Goal: Communication & Community: Answer question/provide support

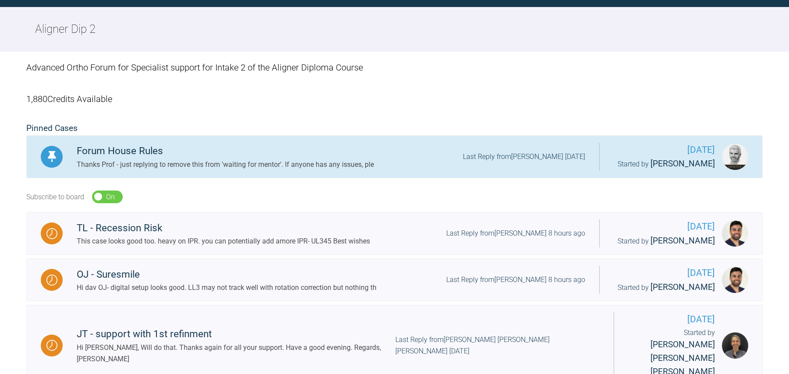
click at [289, 228] on div "TL - Recession Risk" at bounding box center [223, 228] width 293 height 16
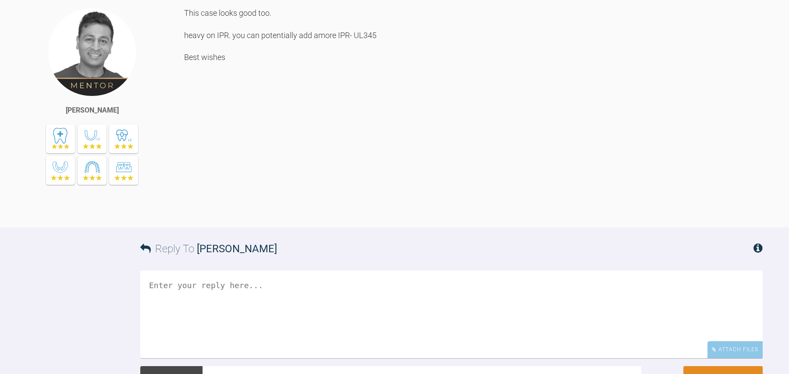
scroll to position [690, 0]
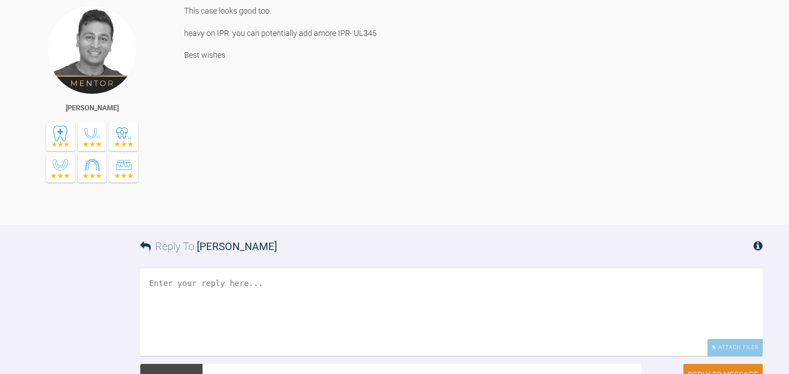
click at [278, 311] on textarea at bounding box center [451, 313] width 622 height 88
type textarea "S"
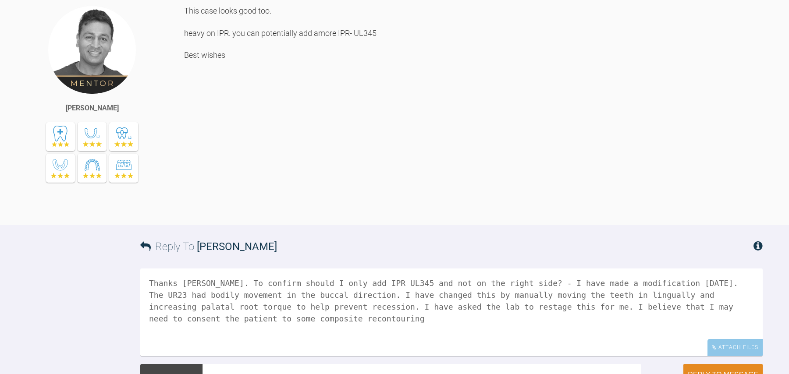
click at [365, 321] on textarea "Thanks Prateek. To confirm should I only add IPR UL345 and not on the right sid…" at bounding box center [451, 313] width 622 height 88
click at [402, 318] on textarea "Thanks Prateek. To confirm should I only add IPR UL345 and not on the right sid…" at bounding box center [451, 313] width 622 height 88
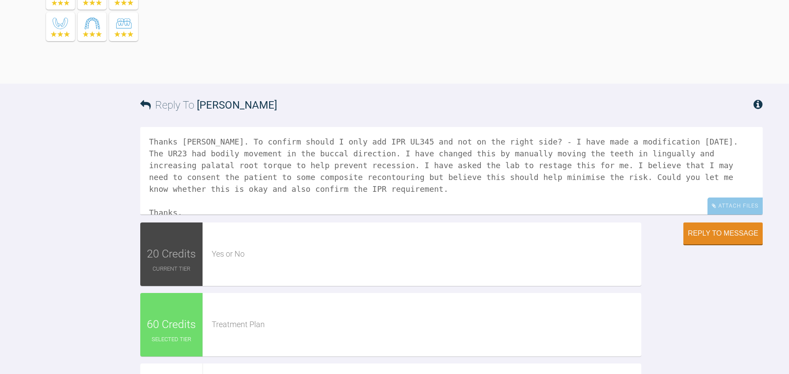
scroll to position [829, 0]
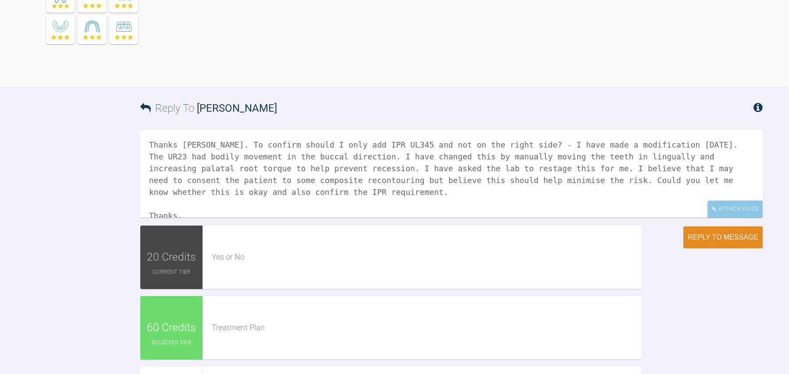
type textarea "Thanks [PERSON_NAME]. To confirm should I only add IPR UL345 and not on the rig…"
click at [711, 245] on button "Reply to Message" at bounding box center [722, 238] width 79 height 22
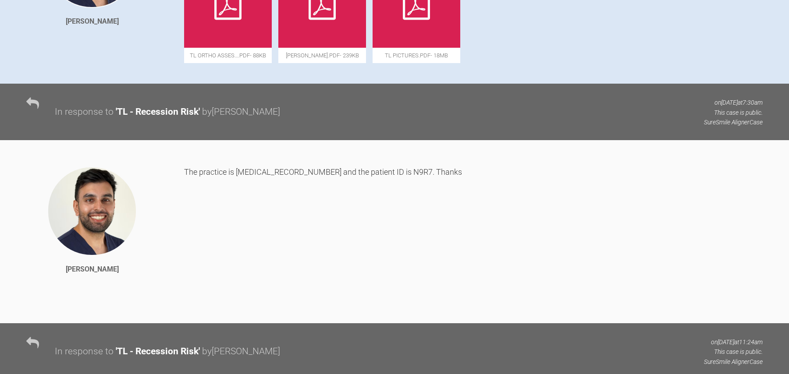
scroll to position [0, 0]
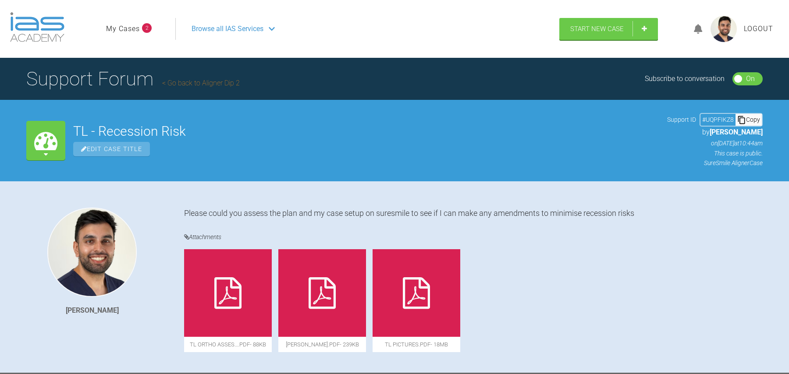
click at [81, 248] on img at bounding box center [91, 252] width 89 height 89
click at [139, 32] on link "My Cases" at bounding box center [123, 28] width 34 height 11
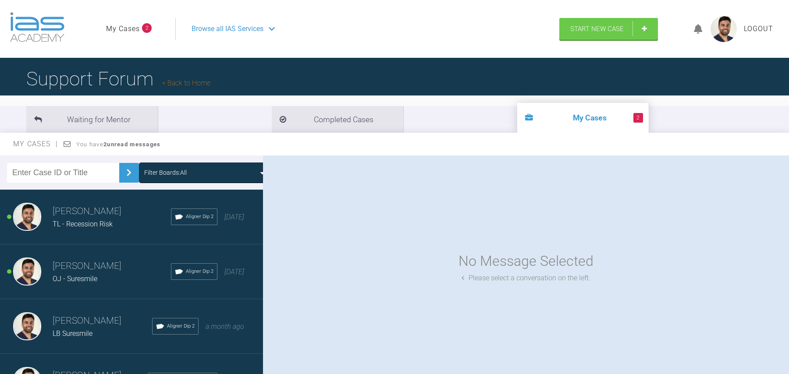
click at [105, 227] on span "TL - Recession Risk" at bounding box center [83, 224] width 60 height 8
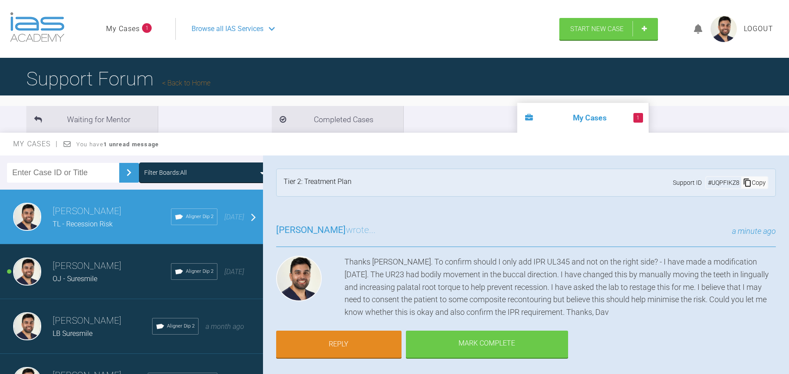
click at [730, 29] on img at bounding box center [724, 29] width 26 height 26
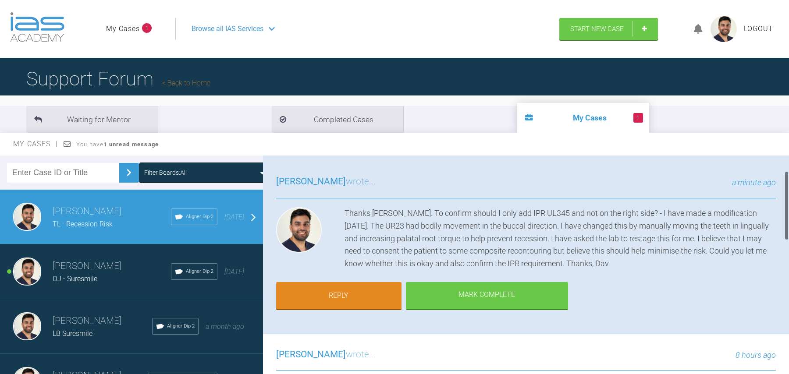
scroll to position [49, 0]
click at [121, 266] on h3 "[PERSON_NAME]" at bounding box center [112, 266] width 118 height 15
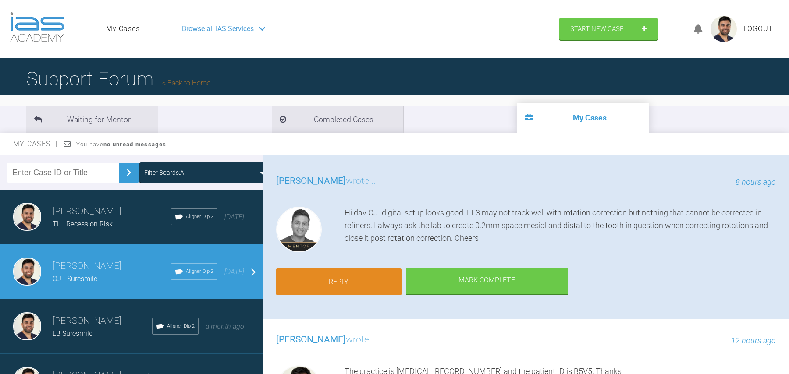
click at [357, 282] on link "Reply" at bounding box center [338, 282] width 125 height 27
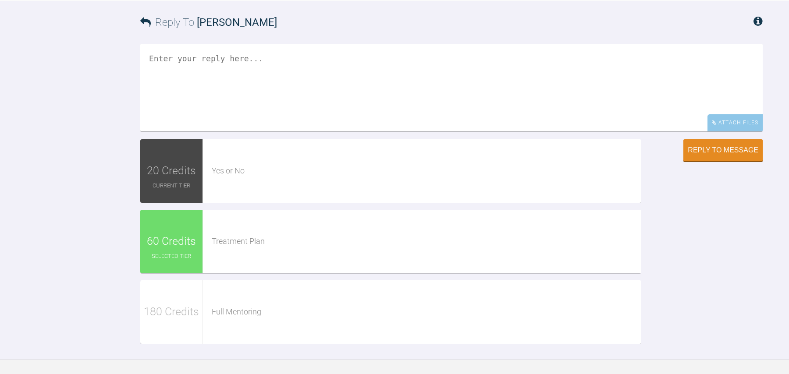
click at [274, 107] on textarea at bounding box center [451, 88] width 622 height 88
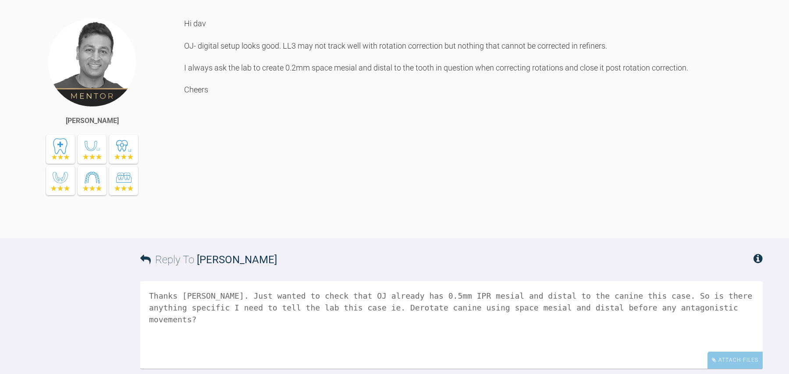
scroll to position [1266, 0]
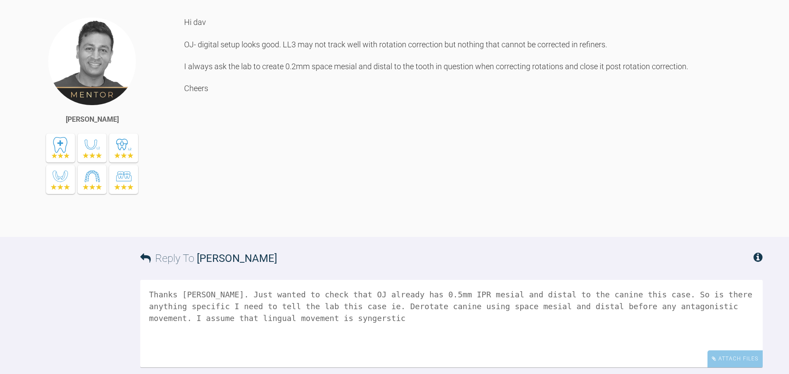
click at [376, 317] on textarea "Thanks Prateek. Just wanted to check that OJ already has 0.5mm IPR mesial and d…" at bounding box center [451, 324] width 622 height 88
click at [412, 317] on textarea "Thanks Prateek. Just wanted to check that OJ already has 0.5mm IPR mesial and d…" at bounding box center [451, 324] width 622 height 88
drag, startPoint x: 412, startPoint y: 331, endPoint x: 496, endPoint y: 317, distance: 84.8
click at [496, 317] on textarea "Thanks Prateek. Just wanted to check that OJ already has 0.5mm IPR mesial and d…" at bounding box center [451, 324] width 622 height 88
drag, startPoint x: 264, startPoint y: 318, endPoint x: 201, endPoint y: 318, distance: 63.6
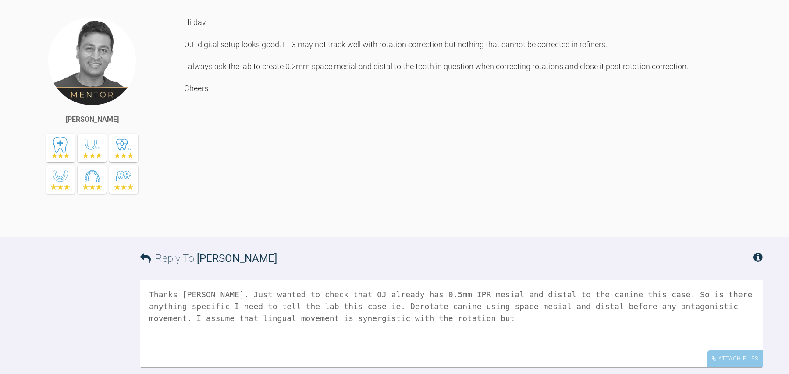
click at [201, 318] on textarea "Thanks Prateek. Just wanted to check that OJ already has 0.5mm IPR mesial and d…" at bounding box center [451, 324] width 622 height 88
click at [486, 324] on textarea "Thanks Prateek. Just wanted to check that OJ already has 0.5mm IPR mesial and d…" at bounding box center [451, 324] width 622 height 88
drag, startPoint x: 549, startPoint y: 317, endPoint x: 622, endPoint y: 305, distance: 74.2
click at [622, 305] on textarea "Thanks Prateek. Just wanted to check that OJ already has 0.5mm IPR mesial and d…" at bounding box center [451, 324] width 622 height 88
click at [232, 66] on div "Hi dav OJ- digital setup looks good. LL3 may not track well with rotation corre…" at bounding box center [473, 120] width 579 height 207
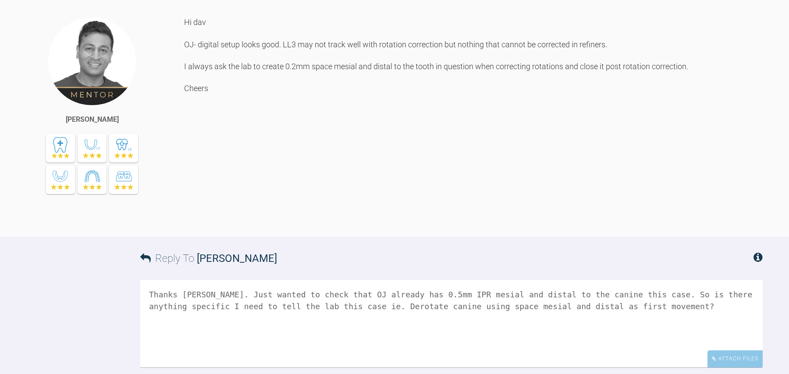
click at [213, 293] on textarea "Thanks Prateek. Just wanted to check that OJ already has 0.5mm IPR mesial and d…" at bounding box center [451, 324] width 622 height 88
click at [214, 295] on textarea "Thanks Prateek. Just wanted to check that OJ already has 0.5mm IPR mesial and d…" at bounding box center [451, 324] width 622 height 88
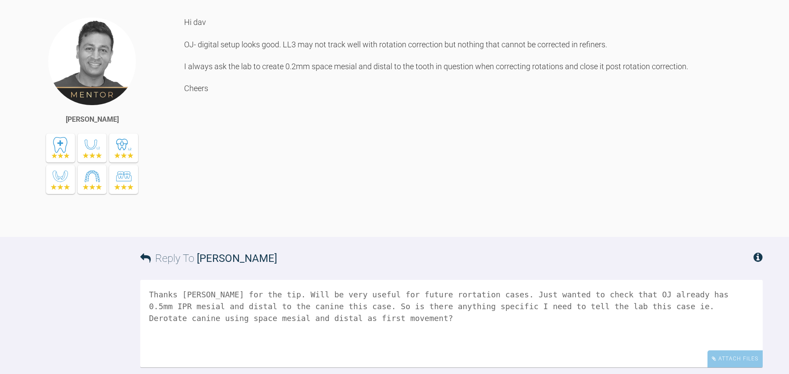
click at [443, 297] on textarea "Thanks Prateek for the tip. Will be very useful for future rortation cases. Jus…" at bounding box center [451, 324] width 622 height 88
click at [414, 320] on textarea "Thanks [PERSON_NAME] for the tip. Will be very useful for future rotation cases…" at bounding box center [451, 324] width 622 height 88
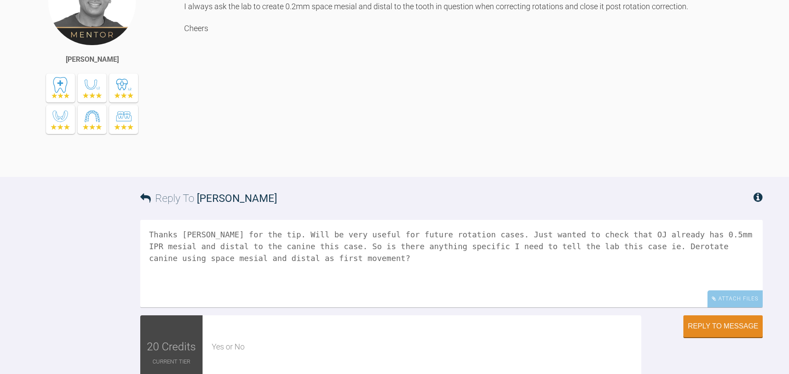
scroll to position [1327, 0]
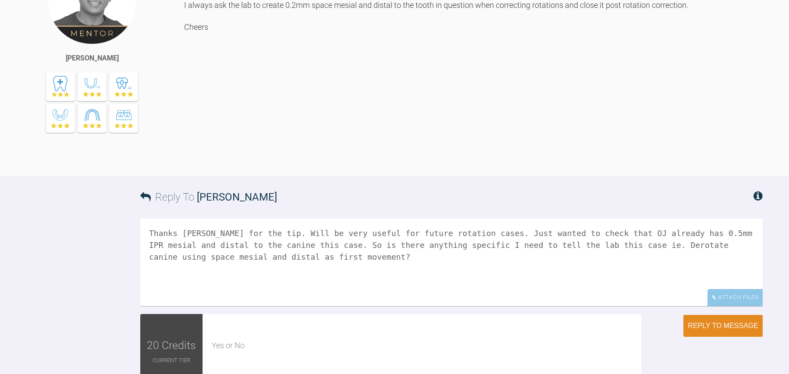
type textarea "Thanks [PERSON_NAME] for the tip. Will be very useful for future rotation cases…"
click at [734, 330] on button "Reply to Message" at bounding box center [722, 326] width 79 height 22
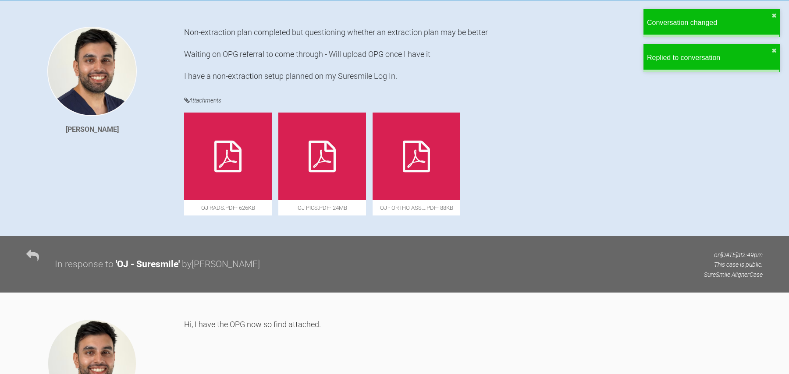
scroll to position [0, 0]
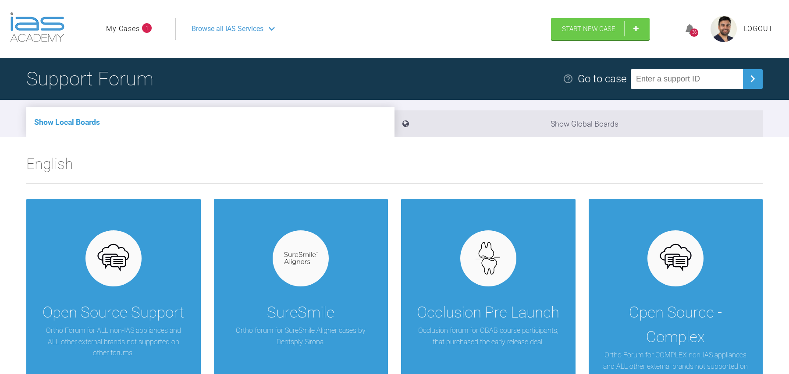
click at [119, 25] on link "My Cases" at bounding box center [123, 28] width 34 height 11
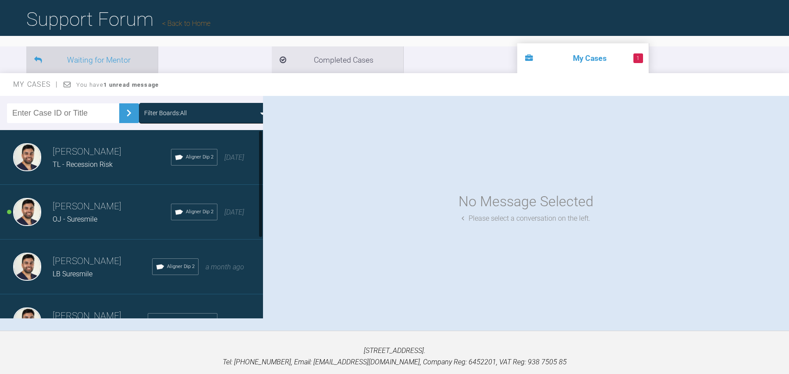
scroll to position [90, 0]
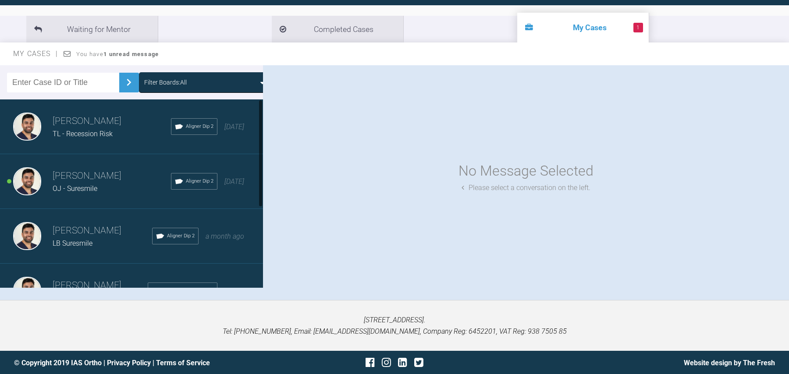
click at [70, 117] on h3 "[PERSON_NAME]" at bounding box center [112, 121] width 118 height 15
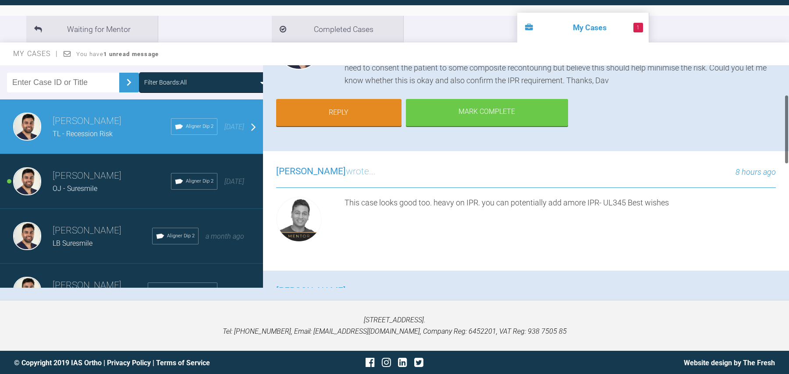
scroll to position [27, 0]
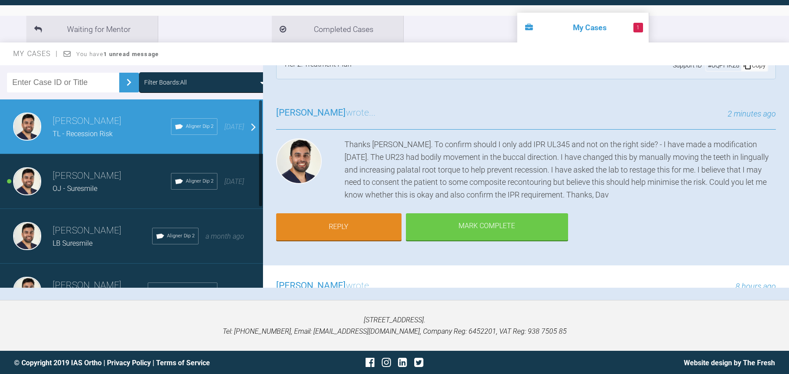
click at [113, 178] on h3 "[PERSON_NAME]" at bounding box center [112, 176] width 118 height 15
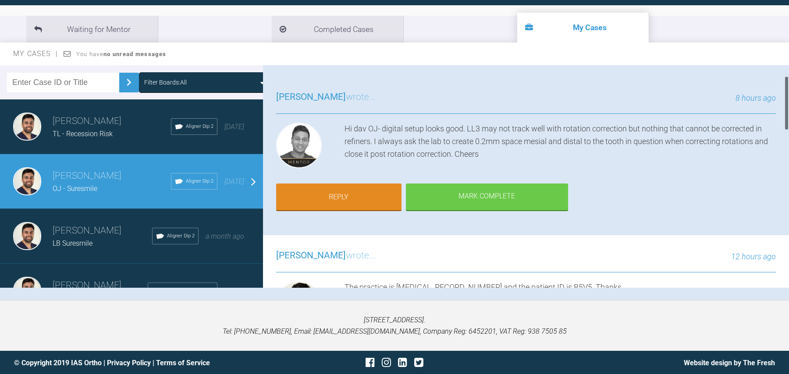
scroll to position [44, 0]
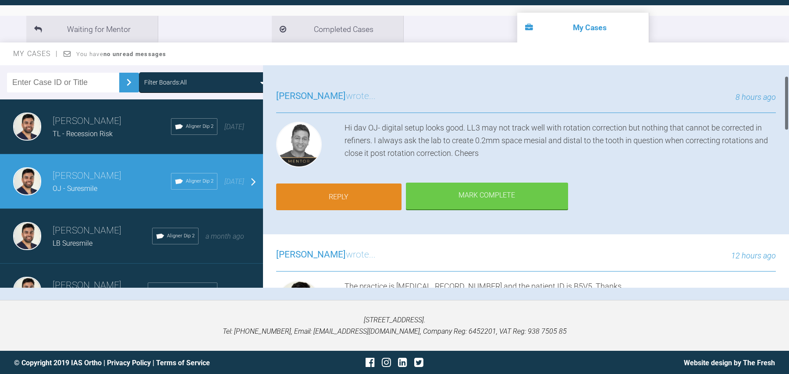
click at [344, 191] on link "Reply" at bounding box center [338, 197] width 125 height 27
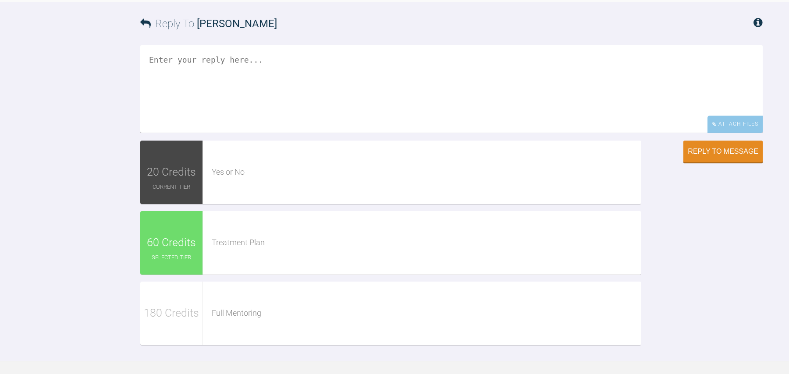
scroll to position [1502, 0]
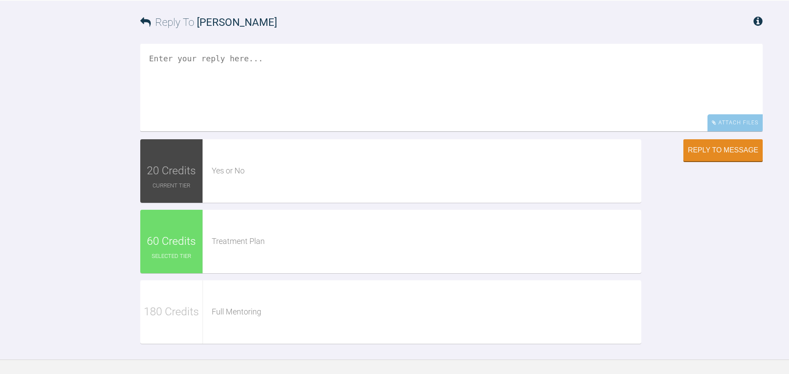
click at [344, 103] on textarea at bounding box center [451, 88] width 622 height 88
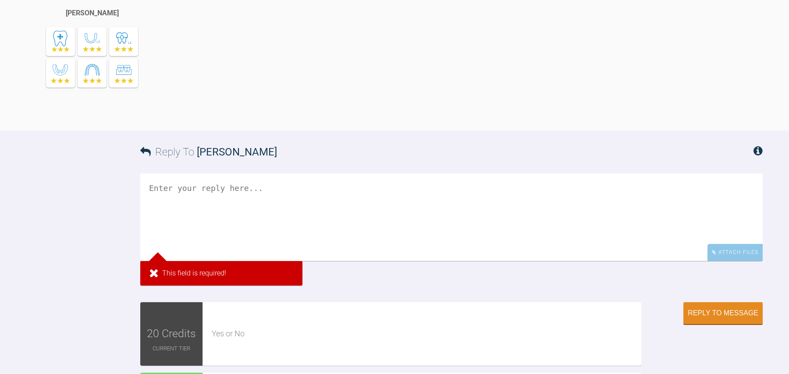
scroll to position [1519, 0]
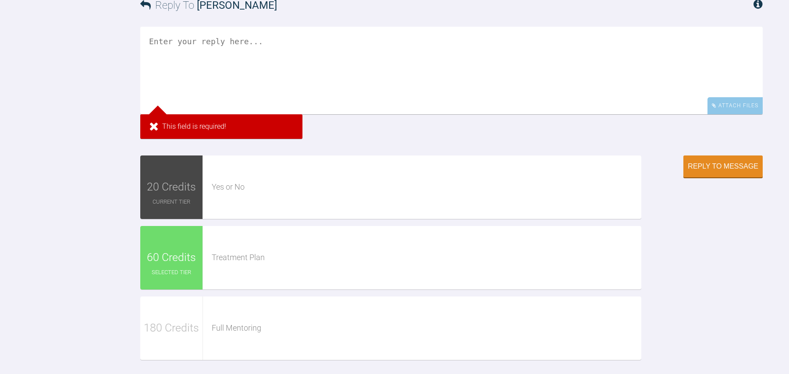
click at [349, 146] on div "Attach Files This field is required!" at bounding box center [451, 87] width 622 height 121
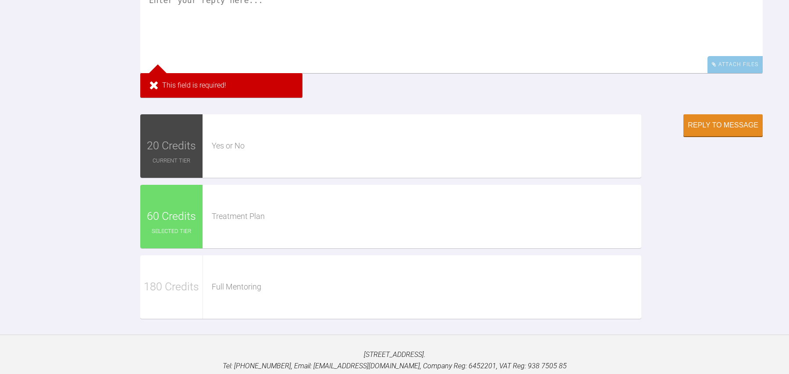
scroll to position [1562, 0]
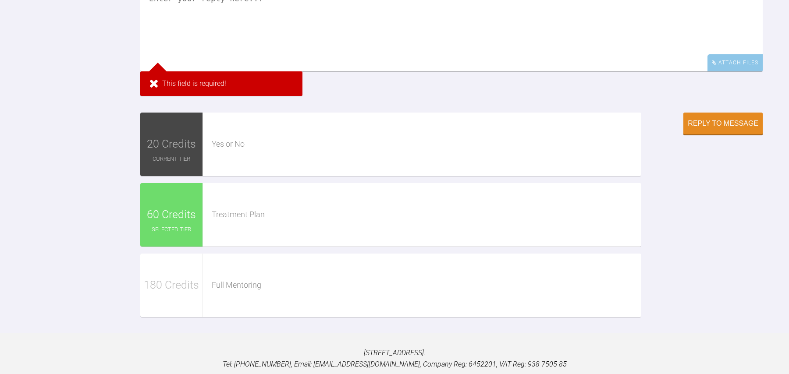
click at [227, 38] on textarea at bounding box center [451, 28] width 622 height 88
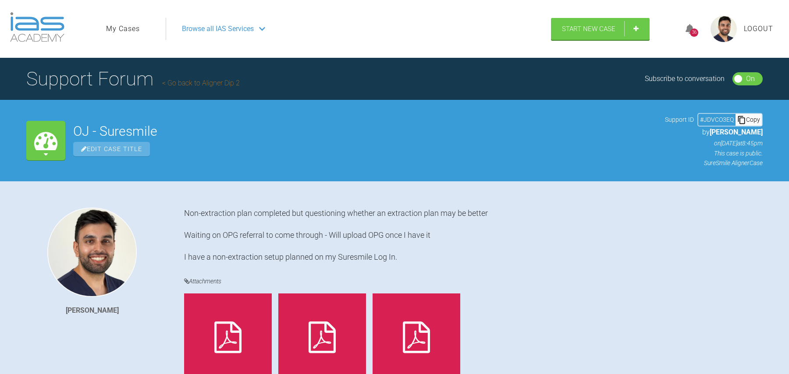
click at [173, 82] on link "Go back to Aligner Dip 2" at bounding box center [201, 83] width 78 height 8
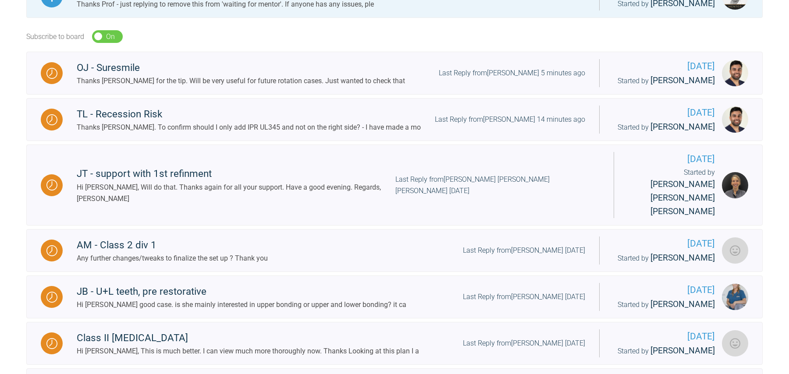
scroll to position [257, 0]
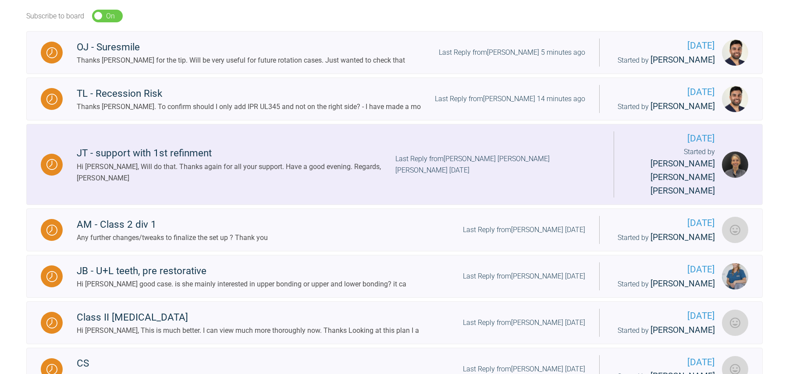
click at [232, 146] on div "JT - support with 1st refinment" at bounding box center [236, 154] width 319 height 16
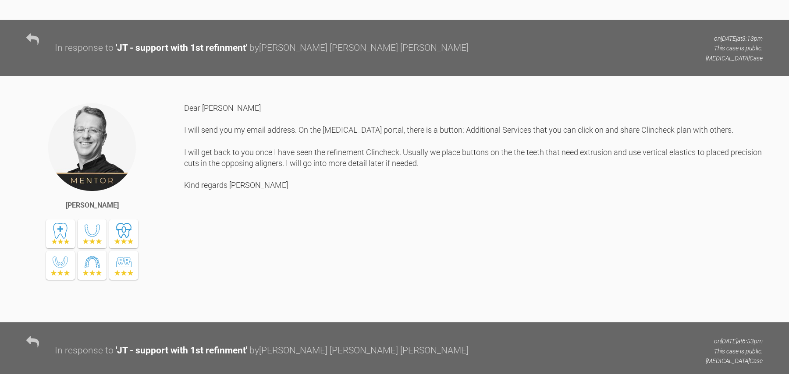
scroll to position [1785, 0]
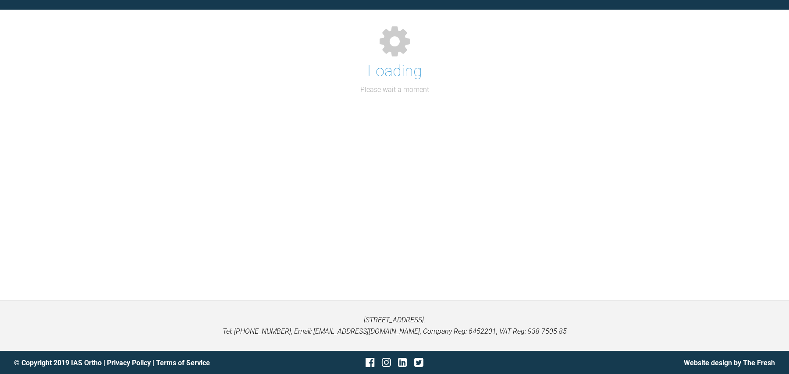
scroll to position [474, 0]
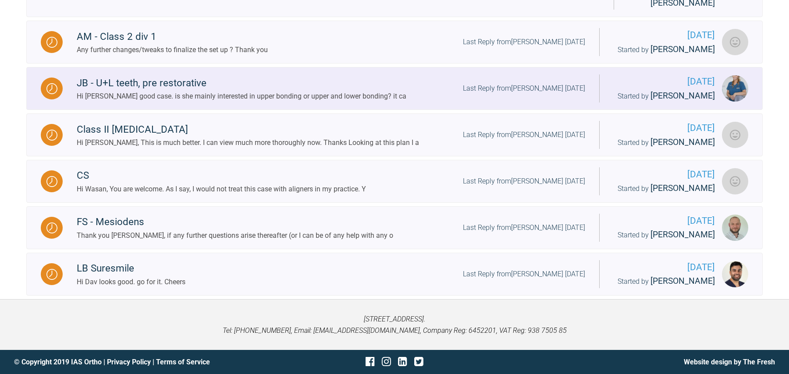
click at [196, 91] on div "Hi [PERSON_NAME] good case. is she mainly interested in upper bonding or upper …" at bounding box center [242, 96] width 330 height 11
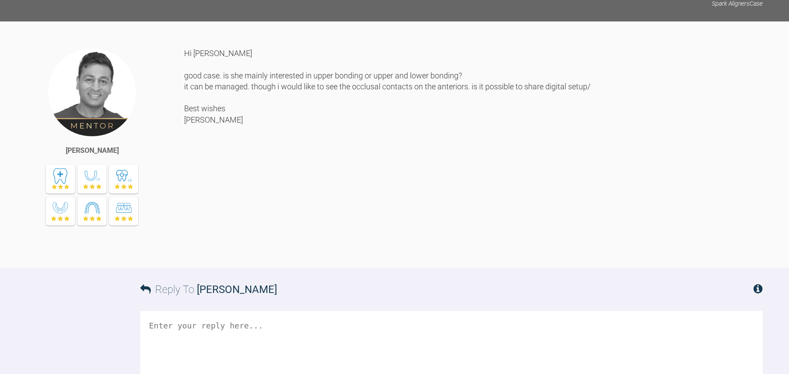
scroll to position [750, 0]
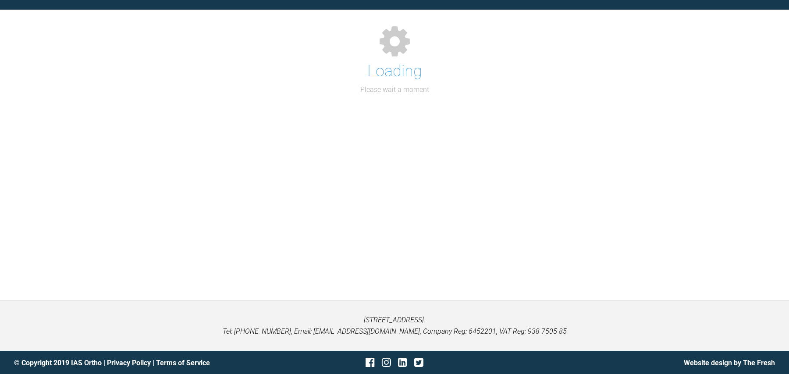
scroll to position [474, 0]
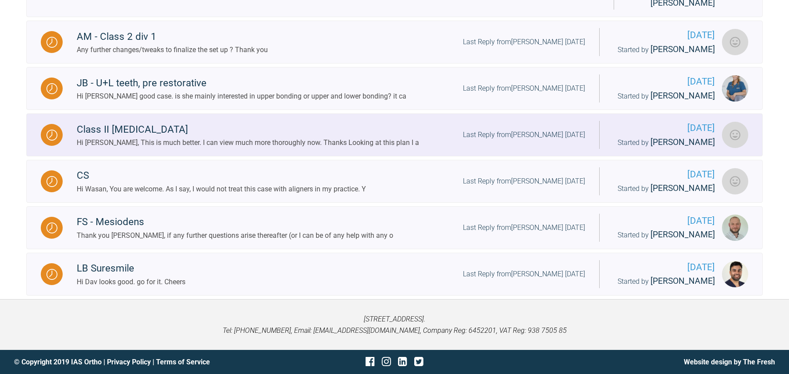
click at [157, 122] on div "Class II [MEDICAL_DATA]" at bounding box center [248, 130] width 342 height 16
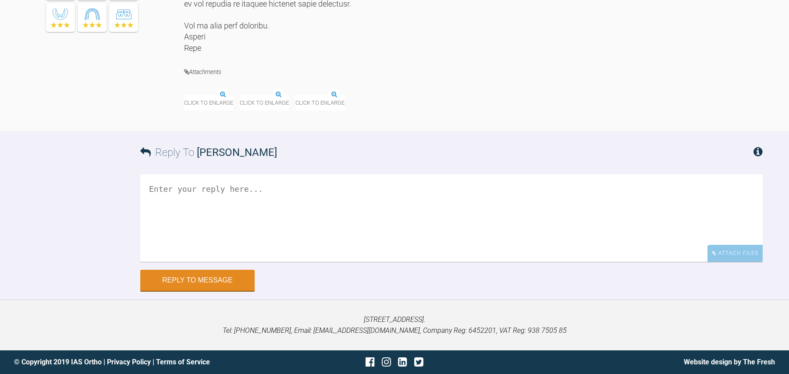
scroll to position [5412, 0]
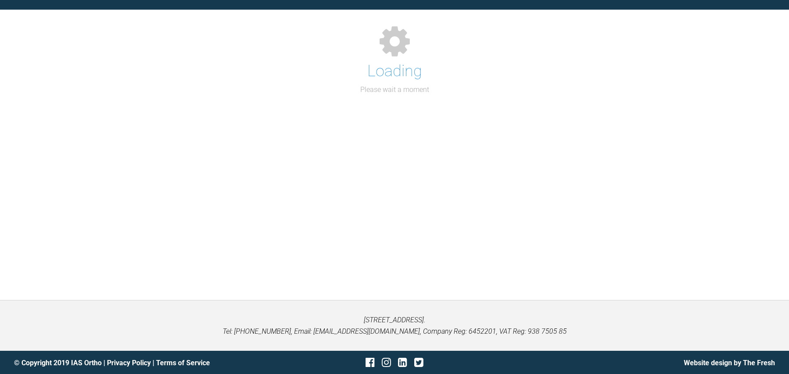
scroll to position [474, 0]
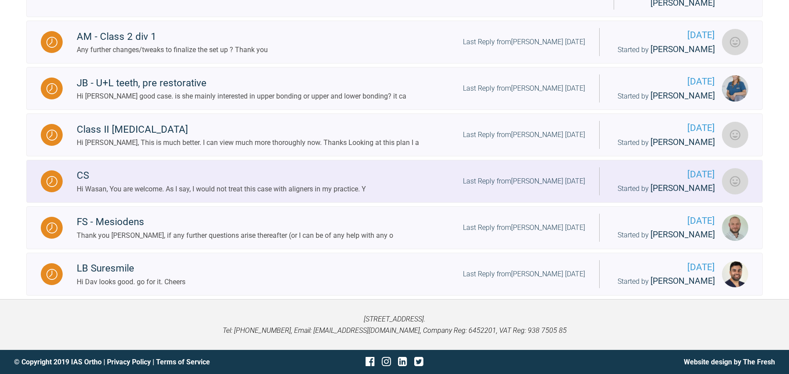
click at [169, 184] on div "Hi Wasan, You are welcome. As I say, I would not treat this case with aligners …" at bounding box center [221, 189] width 289 height 11
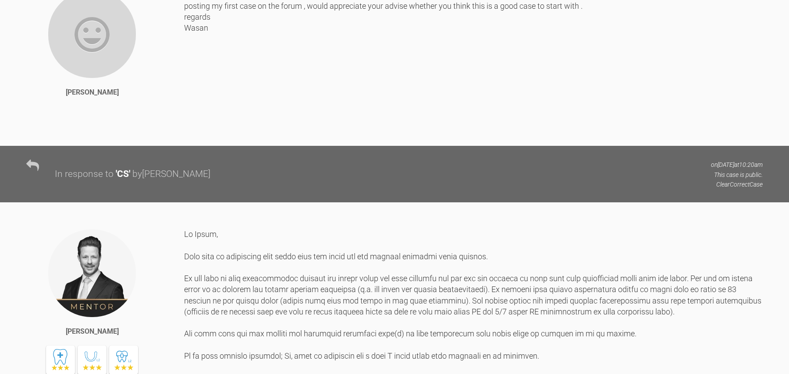
scroll to position [480, 0]
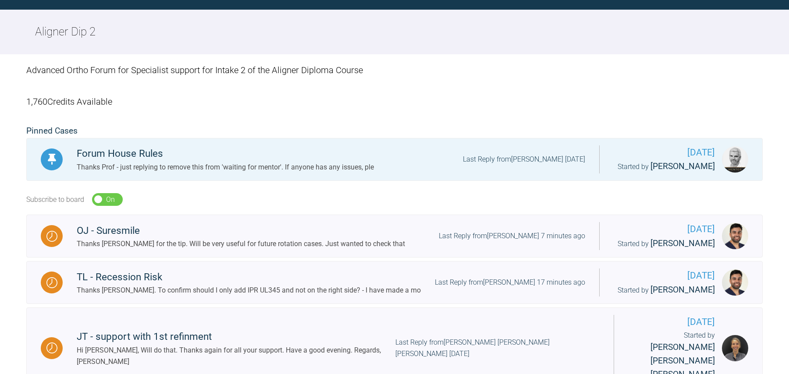
scroll to position [474, 0]
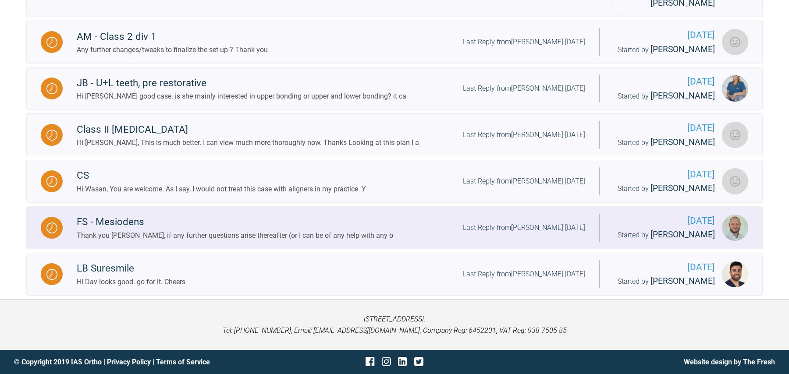
click at [174, 230] on div "Thank you [PERSON_NAME], if any further questions arise thereafter (or I can be…" at bounding box center [235, 235] width 316 height 11
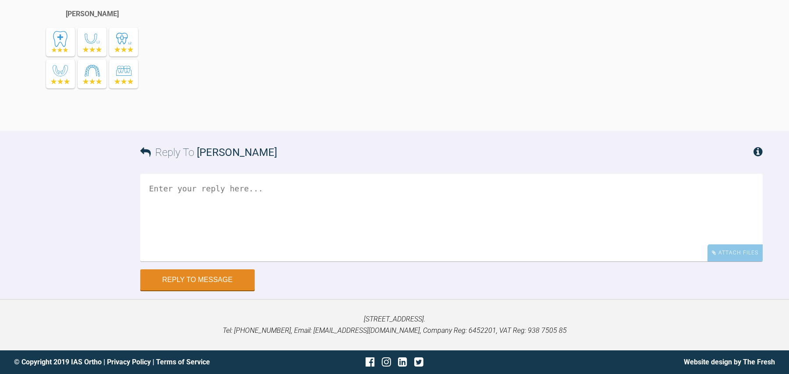
scroll to position [1871, 0]
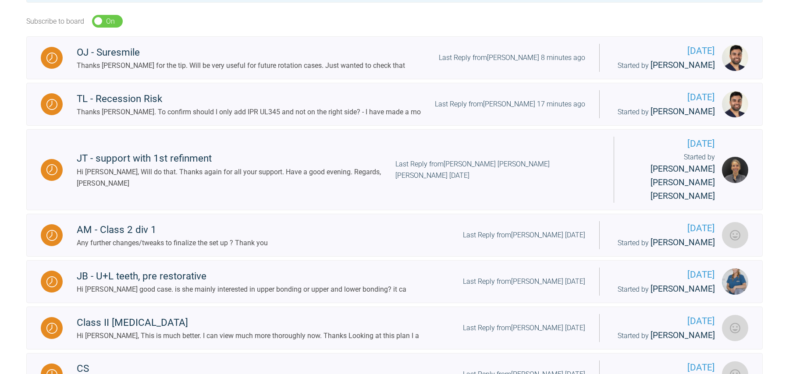
scroll to position [267, 0]
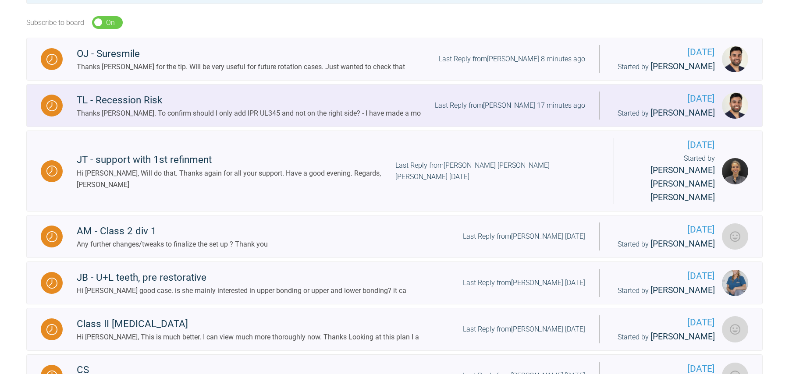
click at [196, 100] on div "TL - Recession Risk" at bounding box center [249, 100] width 344 height 16
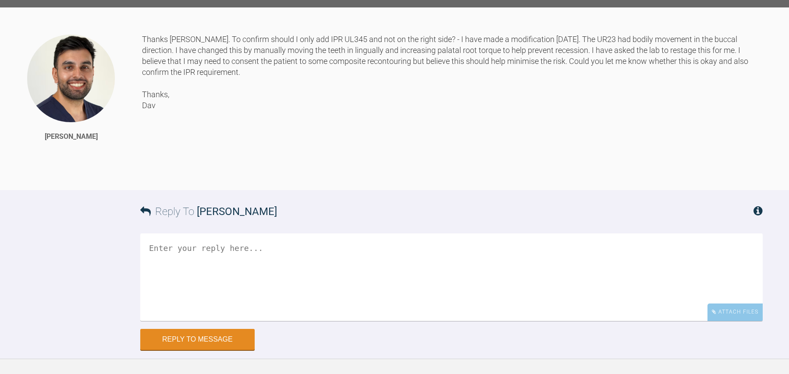
scroll to position [941, 0]
